Goal: Ask a question: Seek information or help from site administrators or community

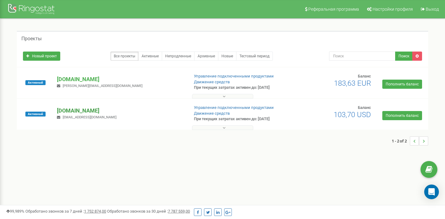
click at [71, 109] on p "[DOMAIN_NAME]" at bounding box center [120, 111] width 127 height 8
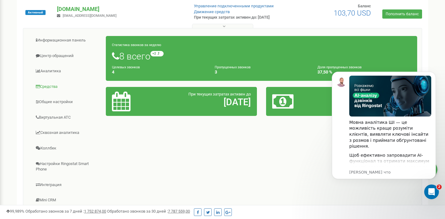
scroll to position [101, 0]
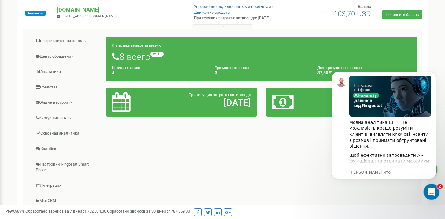
click at [426, 186] on div "Открыть службу сообщений Intercom" at bounding box center [430, 191] width 20 height 20
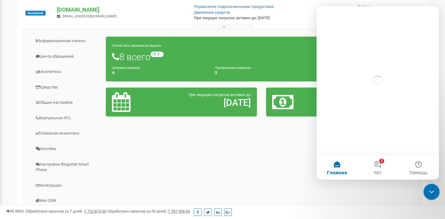
scroll to position [0, 0]
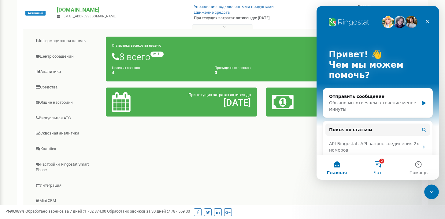
click at [378, 164] on button "2 Чат" at bounding box center [377, 168] width 41 height 24
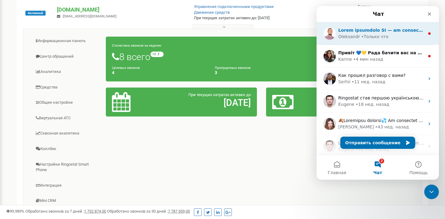
click at [372, 44] on div "[PERSON_NAME] что" at bounding box center [377, 33] width 122 height 23
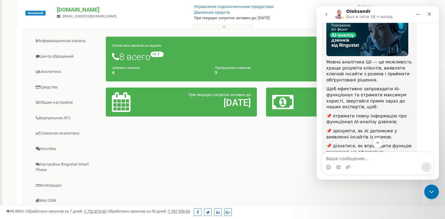
scroll to position [108, 0]
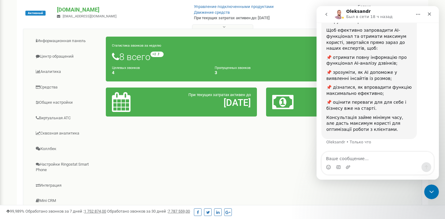
click at [330, 17] on button "go back" at bounding box center [326, 15] width 12 height 12
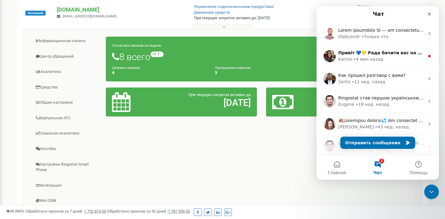
scroll to position [0, 0]
click at [370, 139] on button "Отправить сообщение" at bounding box center [377, 143] width 75 height 12
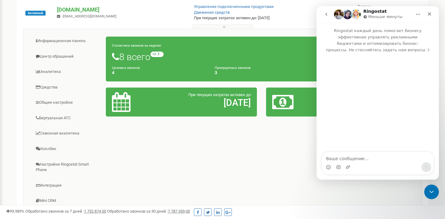
click at [358, 160] on textarea "Ваше сообщение..." at bounding box center [378, 157] width 112 height 10
type textarea "Lj,h"
click at [372, 149] on textarea "Добрый день. На проект интересуются установить" at bounding box center [378, 154] width 112 height 17
click at [366, 152] on textarea "Добрый день. На проект интересуются установить" at bounding box center [378, 154] width 112 height 17
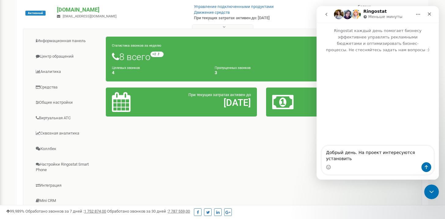
click at [366, 152] on textarea "Добрый день. На проект интересуются установить" at bounding box center [378, 154] width 112 height 17
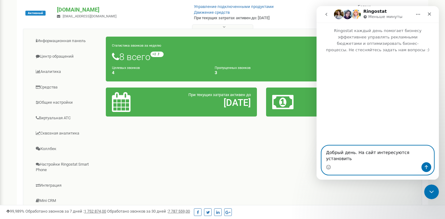
paste textarea "ема: Вопрос по настройке онлайн-чата и ссылок на мессенджеры Здравствуйте Подск…"
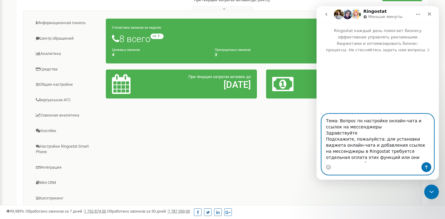
scroll to position [125, 0]
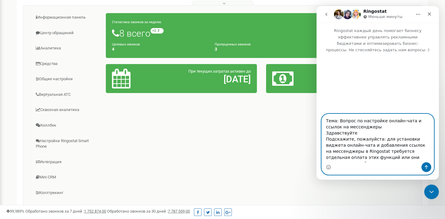
type textarea "Тема: Вопрос по настройке онлайн-чата и ссылок на мессенджеры Здравствуйте Подс…"
click at [426, 165] on icon "Отправить сообщение…" at bounding box center [426, 167] width 5 height 5
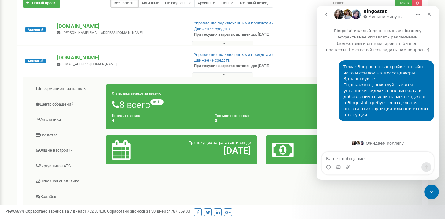
scroll to position [0, 0]
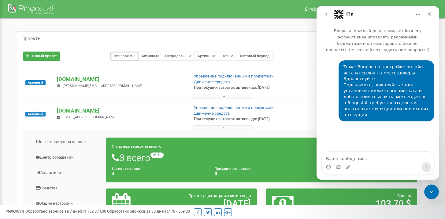
click at [340, 157] on textarea "Ваше сообщение..." at bounding box center [378, 157] width 112 height 10
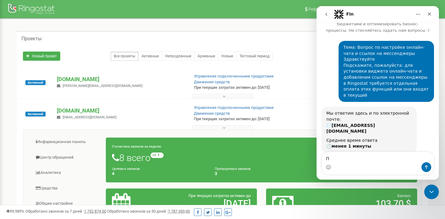
scroll to position [21, 0]
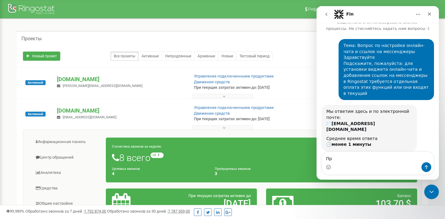
type textarea "Про"
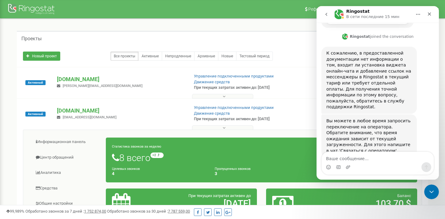
scroll to position [196, 0]
click at [371, 156] on textarea "Ваше сообщение..." at bounding box center [378, 157] width 112 height 10
drag, startPoint x: 360, startPoint y: 126, endPoint x: 350, endPoint y: 133, distance: 12.2
click at [350, 134] on div "Вы можете в любое время запросить переключение на оператора. Обратите внимание,…" at bounding box center [369, 136] width 86 height 36
copy div "Связаться с оператором"
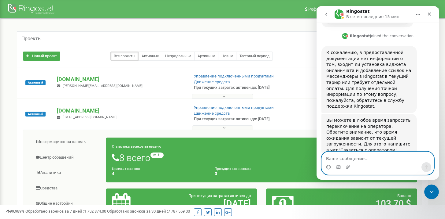
click at [346, 158] on textarea "Ваше сообщение..." at bounding box center [378, 157] width 112 height 10
paste textarea "Связаться с оператором"
type textarea "Связаться с оператором"
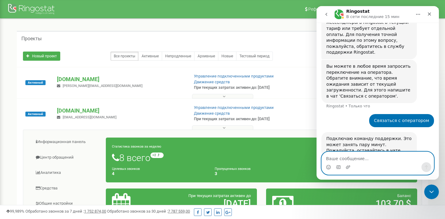
scroll to position [250, 0]
click at [371, 156] on textarea "Ваше сообщение..." at bounding box center [378, 157] width 112 height 10
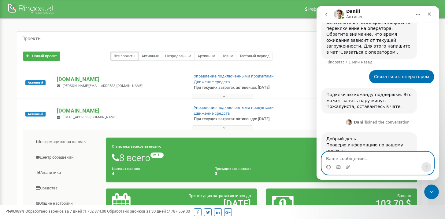
scroll to position [294, 0]
type textarea "+"
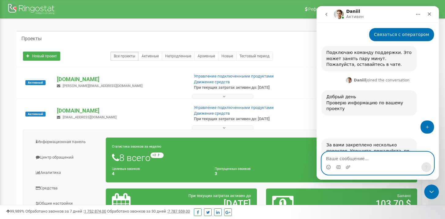
scroll to position [349, 0]
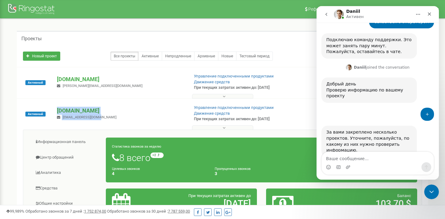
drag, startPoint x: 131, startPoint y: 116, endPoint x: 58, endPoint y: 108, distance: 74.1
click at [58, 108] on div "[DOMAIN_NAME] [EMAIL_ADDRESS][DOMAIN_NAME]" at bounding box center [120, 113] width 136 height 13
copy div "[DOMAIN_NAME] [EMAIL_ADDRESS][DOMAIN_NAME]"
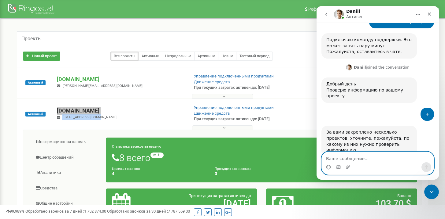
click at [375, 158] on textarea "Ваше сообщение..." at bounding box center [378, 157] width 112 height 10
paste textarea "[DOMAIN_NAME] [DOMAIN_NAME][EMAIL_ADDRESS][DOMAIN_NAME]"
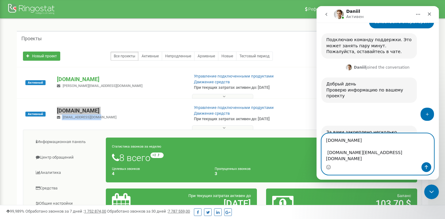
scroll to position [361, 0]
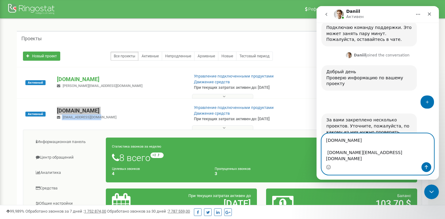
click at [351, 152] on textarea "[DOMAIN_NAME] [DOMAIN_NAME][EMAIL_ADDRESS][DOMAIN_NAME]" at bounding box center [378, 148] width 112 height 29
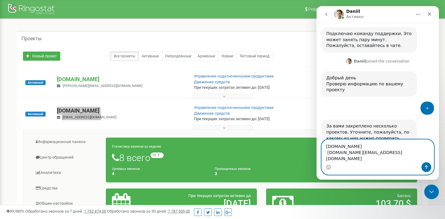
click at [401, 160] on textarea "[DOMAIN_NAME] [DOMAIN_NAME][EMAIL_ADDRESS][DOMAIN_NAME]" at bounding box center [378, 151] width 112 height 23
type textarea "[DOMAIN_NAME] [DOMAIN_NAME][EMAIL_ADDRESS][DOMAIN_NAME]"
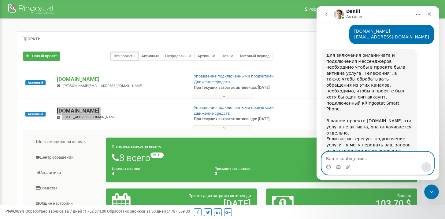
scroll to position [487, 0]
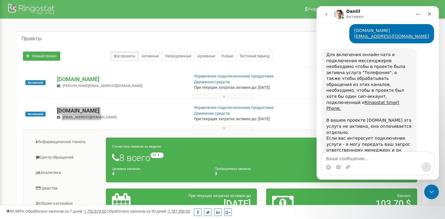
click at [386, 110] on div "Для включения онлайн-чата и подключения мессенджеров необходимо чтобы в проекте…" at bounding box center [369, 109] width 86 height 114
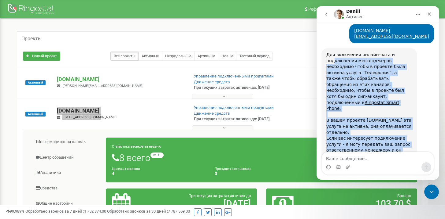
drag, startPoint x: 392, startPoint y: 134, endPoint x: 334, endPoint y: 43, distance: 107.3
click at [334, 52] on div "Для включения онлайн-чата и подключения мессенджеров необходимо чтобы в проекте…" at bounding box center [369, 109] width 86 height 114
drag, startPoint x: 324, startPoint y: 34, endPoint x: 393, endPoint y: 134, distance: 121.5
click at [393, 134] on div "Для включения онлайн-чата и подключения мессенджеров необходимо чтобы в проекте…" at bounding box center [368, 108] width 95 height 121
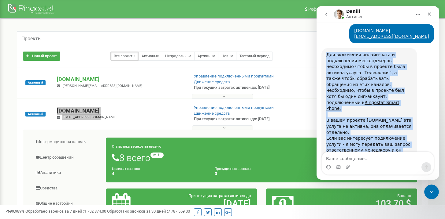
copy div "Для включения онлайн-чата и подключения мессенджеров необходимо чтобы в проекте…"
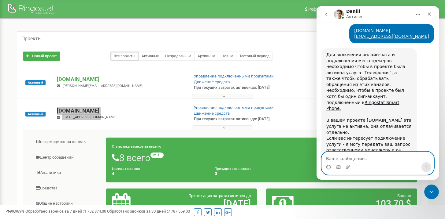
click at [375, 158] on textarea "Ваше сообщение..." at bounding box center [378, 157] width 112 height 10
type textarea "О"
type textarea "пере"
type textarea "Передам владельцам проекта на рассмот"
click at [365, 157] on textarea "По цене можете сориентировать?" at bounding box center [378, 157] width 112 height 10
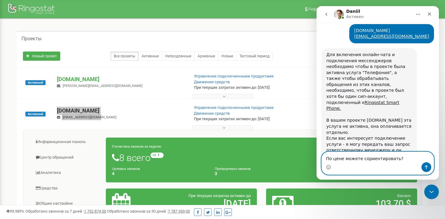
click at [365, 157] on textarea "По цене можете сориентировать?" at bounding box center [378, 157] width 112 height 10
type textarea "По цене можете сориентировать?"
click at [389, 159] on textarea "По цене можете сориентировать?" at bounding box center [378, 157] width 112 height 10
click at [401, 159] on textarea "По цене можете сориентировать?" at bounding box center [378, 157] width 112 height 10
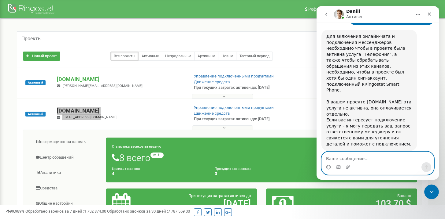
scroll to position [523, 0]
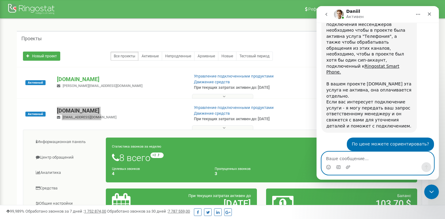
click at [363, 161] on textarea "Ваше сообщение..." at bounding box center [378, 157] width 112 height 10
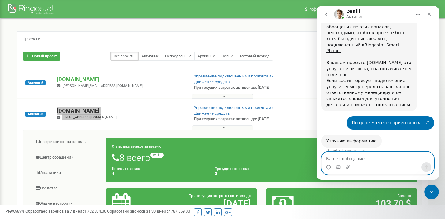
scroll to position [547, 0]
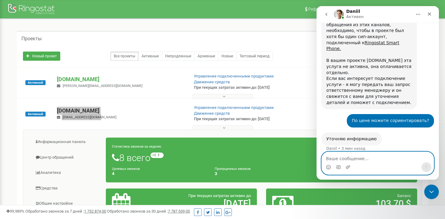
click at [358, 153] on textarea "Ваше сообщение..." at bounding box center [378, 157] width 112 height 10
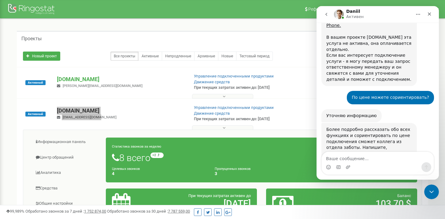
scroll to position [573, 0]
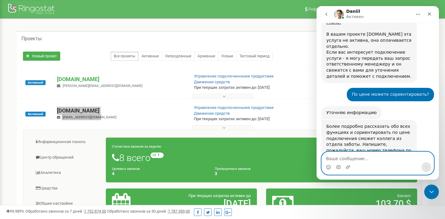
click at [366, 161] on textarea "Ваше сообщение..." at bounding box center [378, 157] width 112 height 10
type textarea "[PHONE_NUMBER]"
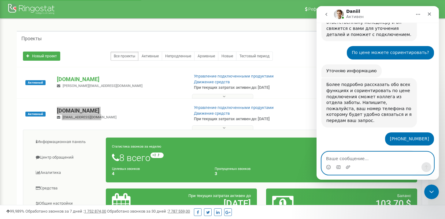
scroll to position [610, 0]
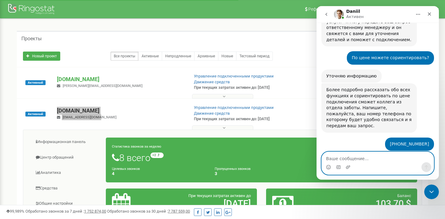
click at [383, 158] on textarea "Ваше сообщение..." at bounding box center [378, 157] width 112 height 10
click at [432, 16] on div "Закрыть" at bounding box center [429, 14] width 11 height 11
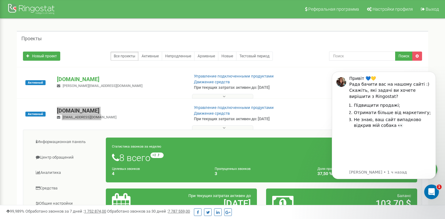
scroll to position [604, 0]
click at [429, 186] on div "Открыть службу сообщений Intercom" at bounding box center [430, 191] width 20 height 20
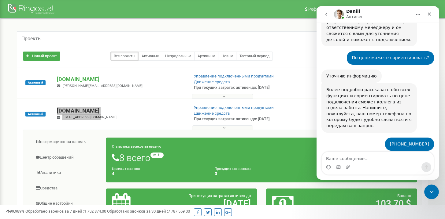
click at [327, 12] on icon "go back" at bounding box center [326, 14] width 5 height 5
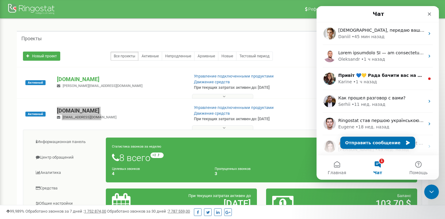
scroll to position [0, 0]
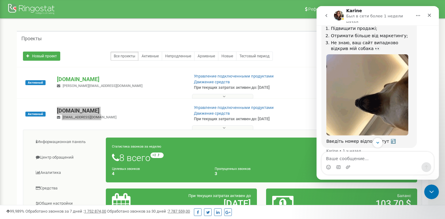
scroll to position [69, 0]
